Goal: Task Accomplishment & Management: Complete application form

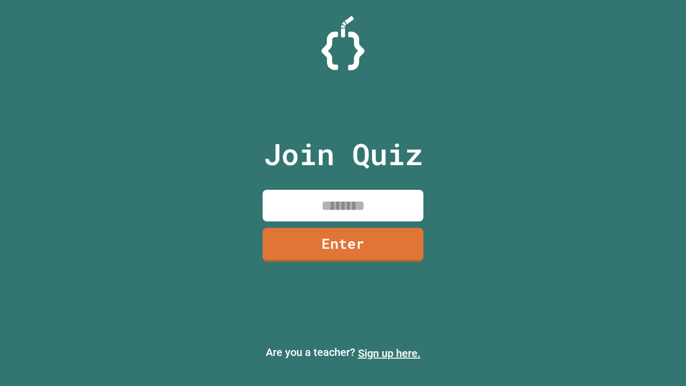
click at [389, 353] on link "Sign up here." at bounding box center [389, 353] width 63 height 13
